Goal: Information Seeking & Learning: Find specific fact

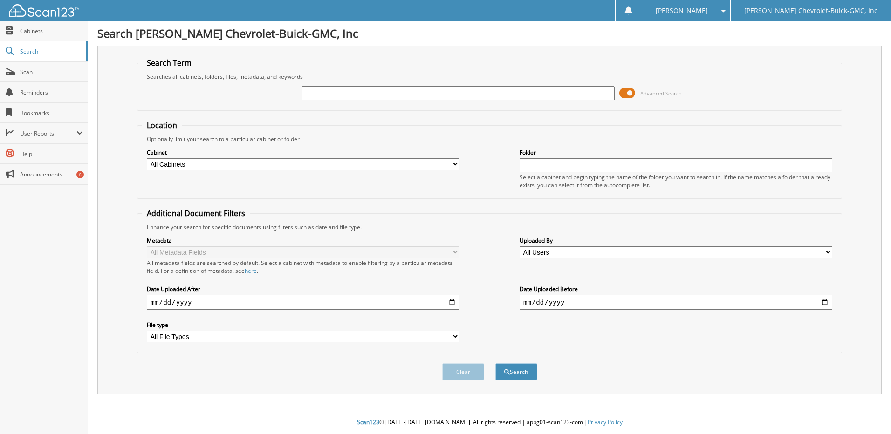
type input "j"
type input "grissel"
click at [495, 364] on button "Search" at bounding box center [516, 372] width 42 height 17
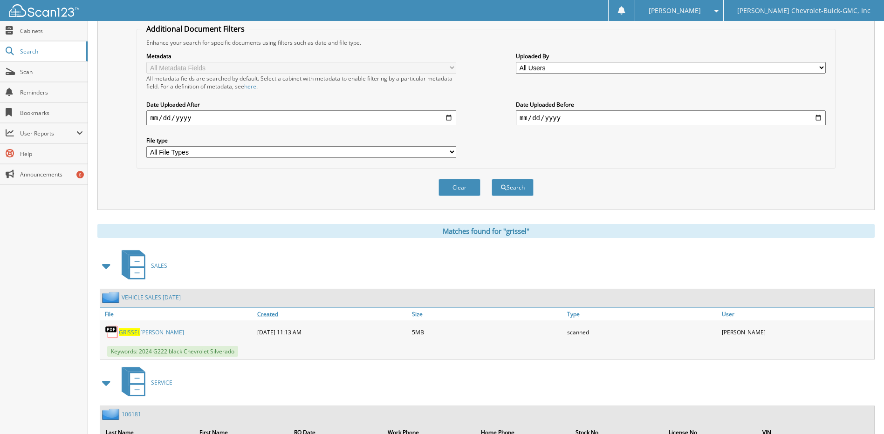
scroll to position [233, 0]
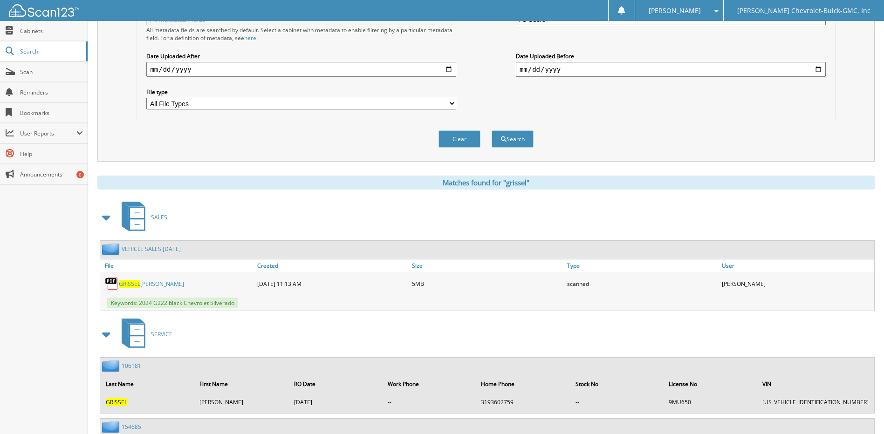
click at [144, 285] on link "[PERSON_NAME]" at bounding box center [151, 284] width 65 height 8
